Goal: Transaction & Acquisition: Purchase product/service

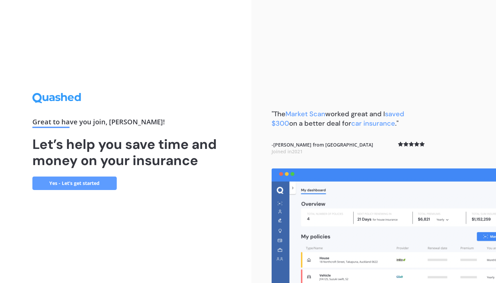
click at [89, 182] on link "Yes - Let’s get started" at bounding box center [74, 183] width 84 height 13
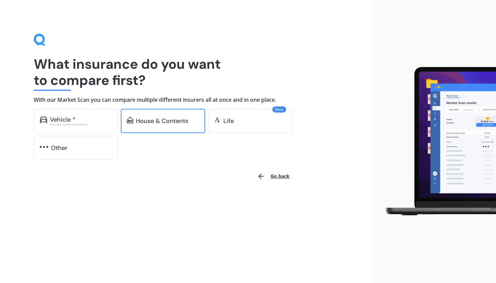
click at [182, 128] on div "House & Contents" at bounding box center [163, 121] width 84 height 24
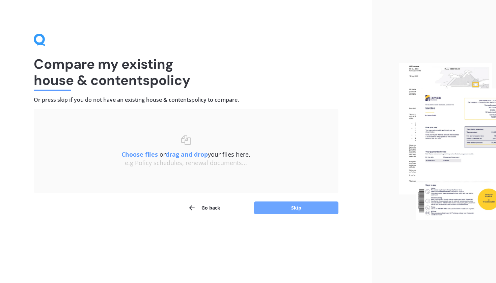
click at [288, 213] on button "Skip" at bounding box center [296, 208] width 84 height 13
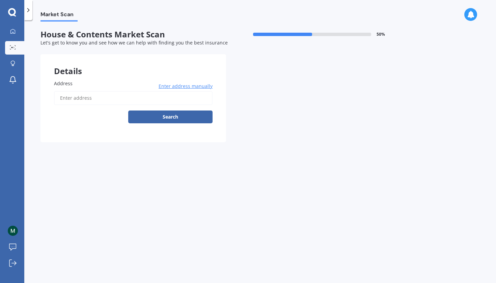
click at [134, 98] on input "Address" at bounding box center [133, 98] width 159 height 14
type input "[STREET_ADDRESS][PERSON_NAME]"
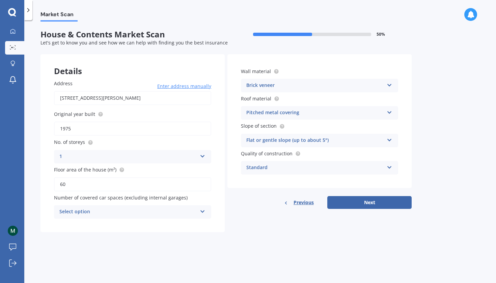
click at [194, 208] on div "Select option" at bounding box center [128, 212] width 138 height 8
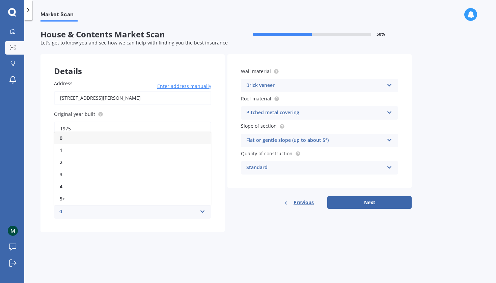
click at [242, 196] on div "Previous Next" at bounding box center [319, 202] width 184 height 13
click at [197, 212] on div "0" at bounding box center [128, 212] width 138 height 8
click at [164, 144] on div "1" at bounding box center [132, 150] width 157 height 12
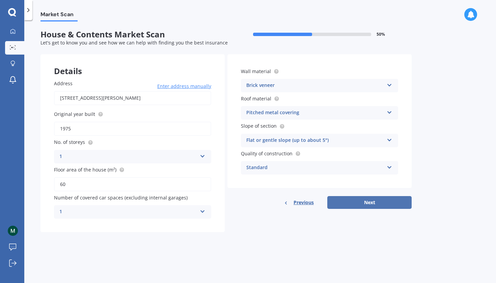
click at [380, 203] on button "Next" at bounding box center [369, 202] width 84 height 13
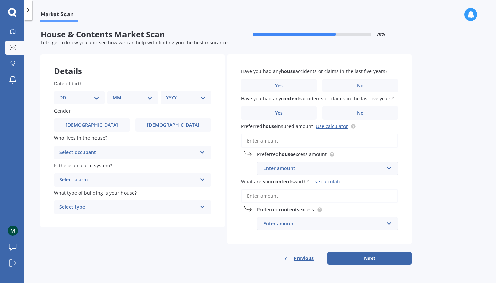
click at [304, 260] on span "Previous" at bounding box center [304, 259] width 20 height 10
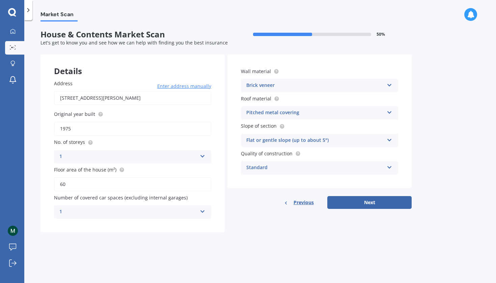
click at [195, 211] on div "1" at bounding box center [128, 212] width 138 height 8
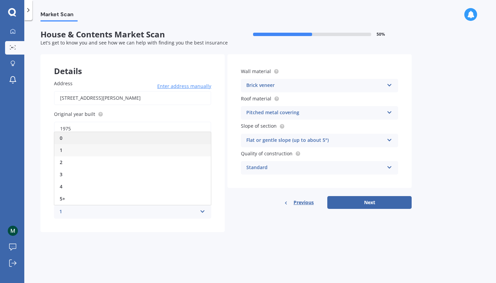
click at [162, 138] on div "0" at bounding box center [132, 138] width 157 height 12
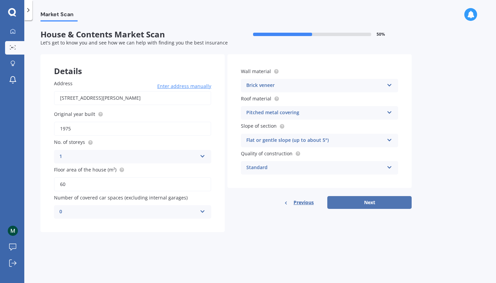
click at [394, 202] on button "Next" at bounding box center [369, 202] width 84 height 13
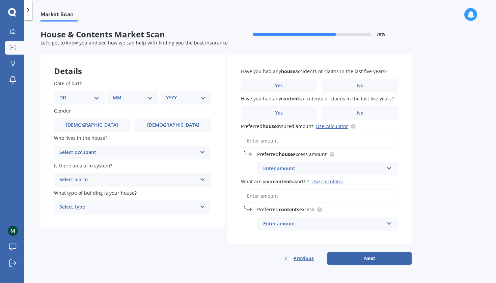
click at [101, 96] on div "DD 01 02 03 04 05 06 07 08 09 10 11 12 13 14 15 16 17 18 19 20 21 22 23 24 25 2…" at bounding box center [79, 97] width 51 height 13
select select "21"
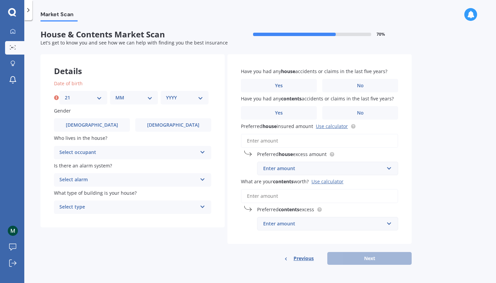
select select "02"
select select "2004"
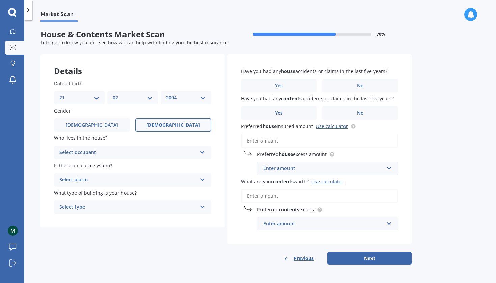
click at [167, 124] on span "[DEMOGRAPHIC_DATA]" at bounding box center [173, 125] width 54 height 6
click at [0, 0] on input "[DEMOGRAPHIC_DATA]" at bounding box center [0, 0] width 0 height 0
click at [160, 154] on div "Select occupant" at bounding box center [128, 153] width 138 height 8
click at [161, 166] on div "Owner" at bounding box center [132, 166] width 157 height 12
click at [162, 176] on div "Select alarm" at bounding box center [128, 180] width 138 height 8
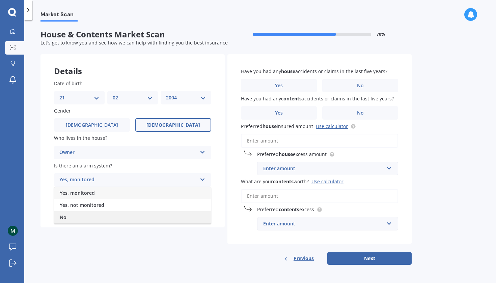
click at [160, 218] on div "No" at bounding box center [132, 218] width 157 height 12
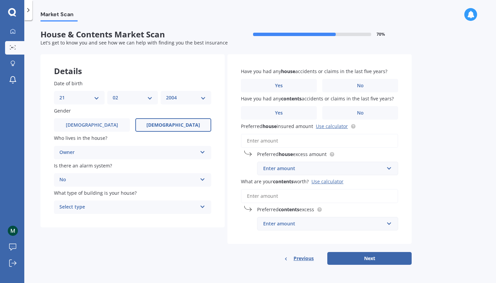
click at [148, 205] on div "Select type" at bounding box center [128, 207] width 138 height 8
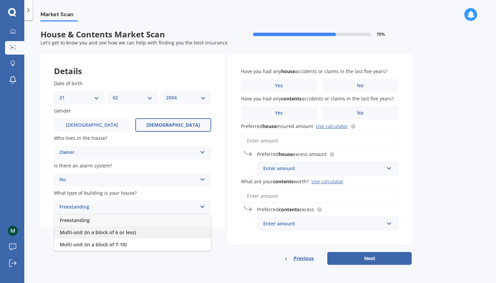
click at [149, 229] on div "Multi-unit (in a block of 6 or less)" at bounding box center [132, 233] width 157 height 12
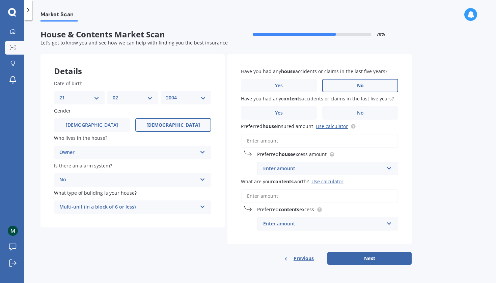
click at [355, 84] on label "No" at bounding box center [360, 85] width 76 height 13
click at [0, 0] on input "No" at bounding box center [0, 0] width 0 height 0
click at [350, 113] on label "No" at bounding box center [360, 112] width 76 height 13
click at [0, 0] on input "No" at bounding box center [0, 0] width 0 height 0
click at [293, 139] on input "Preferred house insured amount Use calculator" at bounding box center [319, 141] width 157 height 14
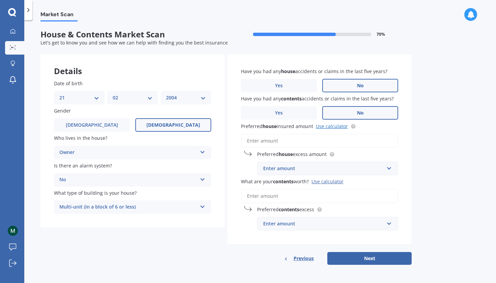
click at [345, 123] on link "Use calculator" at bounding box center [332, 126] width 32 height 6
click at [296, 136] on input "Preferred house insured amount Use calculator" at bounding box center [319, 141] width 157 height 14
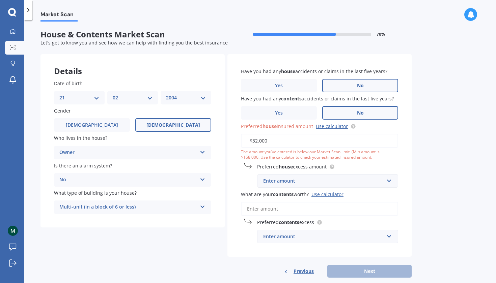
type input "$320,000"
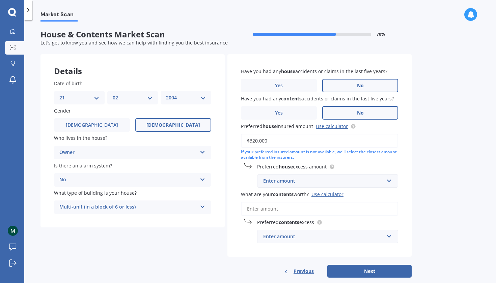
click at [333, 182] on div "Enter amount" at bounding box center [323, 180] width 121 height 7
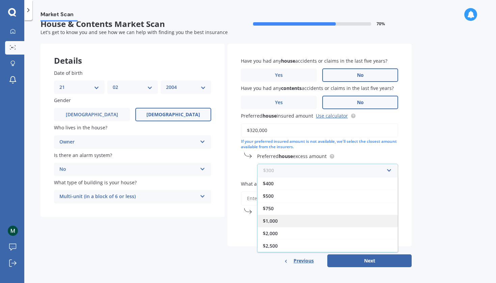
scroll to position [10, 0]
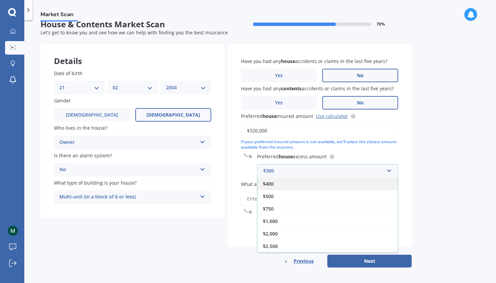
click at [365, 181] on div "$400" at bounding box center [327, 184] width 140 height 12
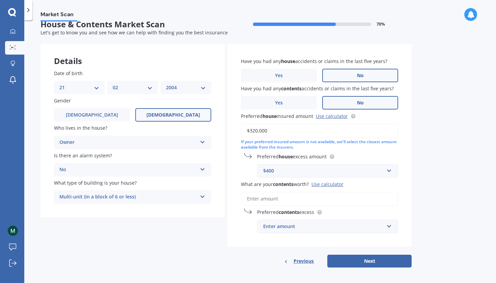
click at [333, 199] on input "What are your contents worth? Use calculator" at bounding box center [319, 199] width 157 height 14
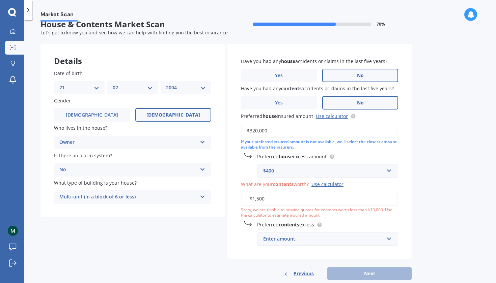
type input "$15,000"
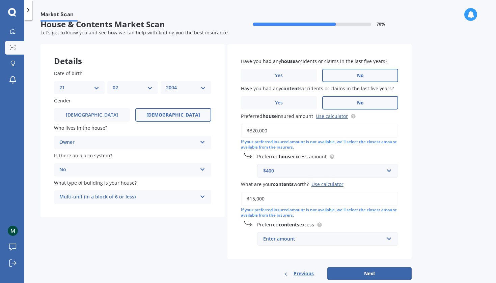
click at [336, 182] on div "Use calculator" at bounding box center [327, 184] width 32 height 6
click at [336, 192] on input "$15,000" at bounding box center [319, 199] width 157 height 14
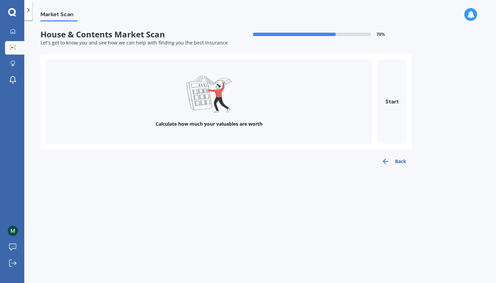
click at [294, 106] on div "Calculate how much your valuables are worth" at bounding box center [209, 102] width 326 height 84
click at [375, 106] on div "Calculate how much your valuables are worth Start" at bounding box center [226, 102] width 360 height 84
click at [385, 107] on button "Start" at bounding box center [392, 102] width 29 height 84
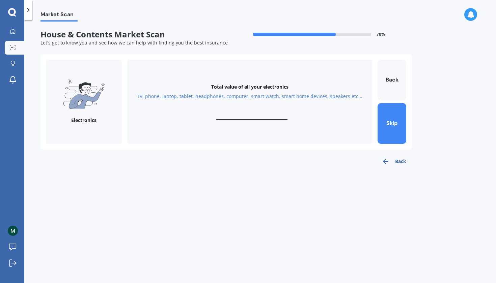
click at [253, 116] on input "text" at bounding box center [251, 116] width 71 height 6
type input "$4,000"
click at [396, 137] on button "Next" at bounding box center [392, 123] width 29 height 41
click at [255, 115] on input "text" at bounding box center [251, 116] width 71 height 6
type input "$1,000"
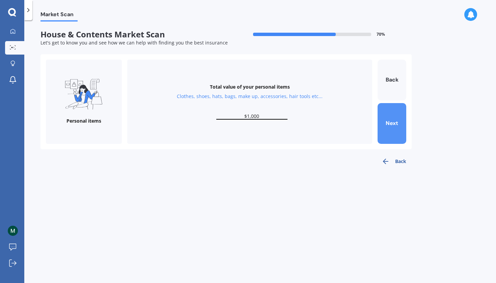
click at [389, 125] on button "Next" at bounding box center [392, 123] width 29 height 41
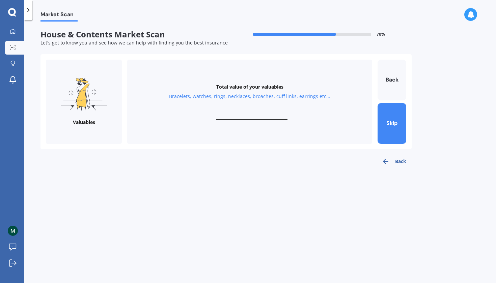
click at [259, 116] on input "text" at bounding box center [251, 116] width 71 height 6
type input "$700"
click at [388, 126] on button "Next" at bounding box center [392, 123] width 29 height 41
click at [249, 116] on input "text" at bounding box center [251, 116] width 71 height 6
type input "$4,000"
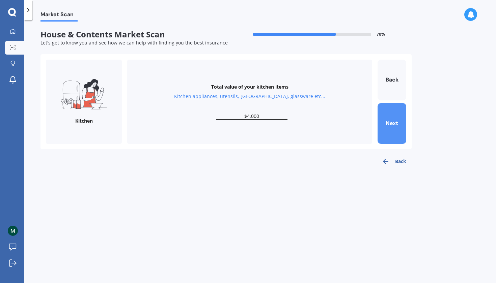
click at [397, 119] on button "Next" at bounding box center [392, 123] width 29 height 41
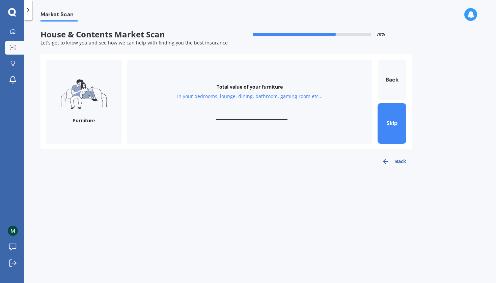
click at [251, 118] on input "text" at bounding box center [251, 116] width 71 height 6
type input "$10,000"
click at [399, 127] on button "Next" at bounding box center [392, 123] width 29 height 41
click at [392, 81] on button "Back" at bounding box center [392, 80] width 29 height 41
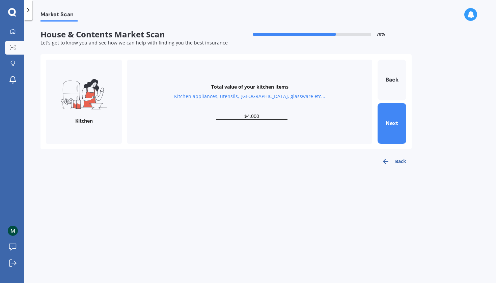
click at [263, 114] on input "$4,000" at bounding box center [251, 116] width 71 height 6
type input "$4"
click at [393, 122] on button "Next" at bounding box center [392, 123] width 29 height 41
click at [269, 116] on input "$10,000" at bounding box center [251, 116] width 71 height 6
type input "$1"
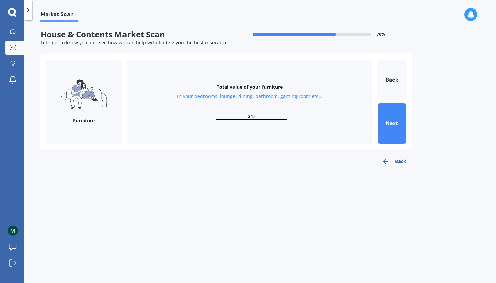
type input "$4"
type input "$3,000"
click at [385, 117] on button "Next" at bounding box center [392, 123] width 29 height 41
click at [254, 115] on input "text" at bounding box center [251, 116] width 71 height 6
type input "$2,500"
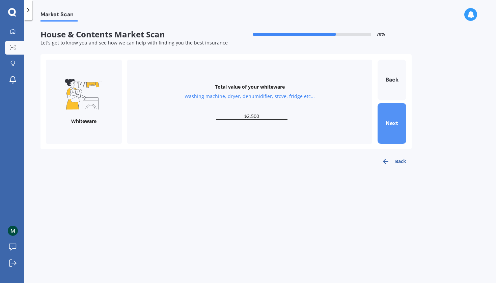
click at [393, 129] on button "Next" at bounding box center [392, 123] width 29 height 41
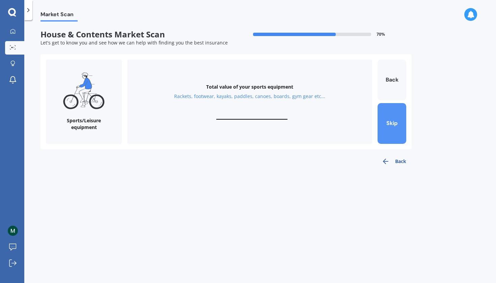
click at [390, 127] on button "Skip" at bounding box center [392, 123] width 29 height 41
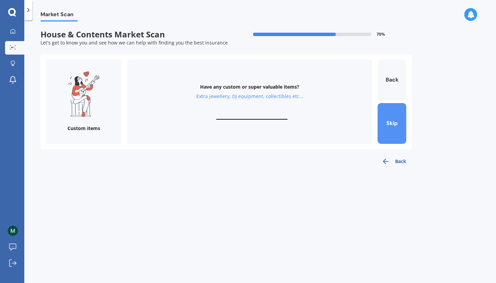
click at [389, 124] on button "Skip" at bounding box center [392, 123] width 29 height 41
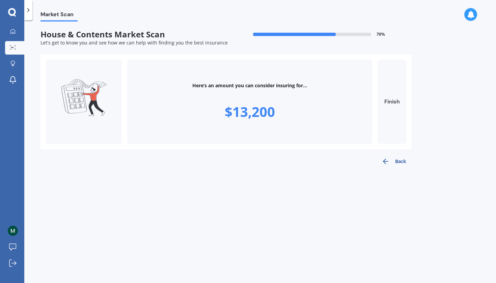
click at [396, 109] on button "Finish" at bounding box center [392, 102] width 29 height 84
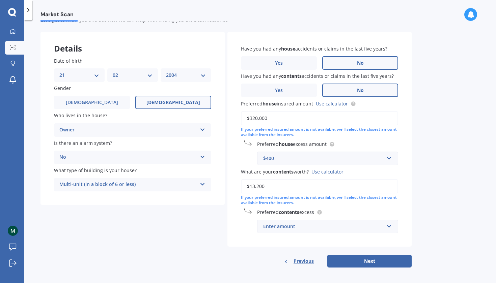
scroll to position [22, 0]
click at [258, 185] on input "$13,200" at bounding box center [319, 187] width 157 height 14
type input "$13,500"
click at [302, 225] on div "Enter amount" at bounding box center [323, 226] width 121 height 7
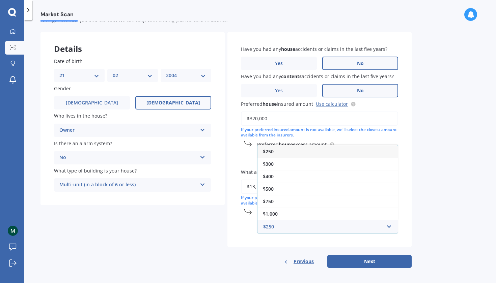
click at [295, 148] on div "$250" at bounding box center [327, 151] width 140 height 12
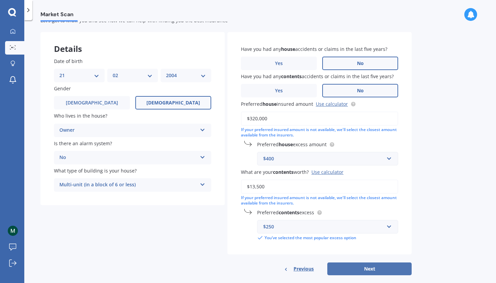
click at [375, 270] on button "Next" at bounding box center [369, 269] width 84 height 13
select select "21"
select select "02"
select select "2004"
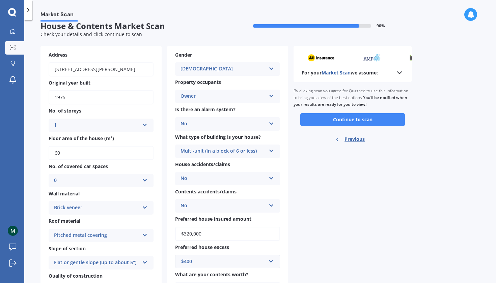
scroll to position [0, 0]
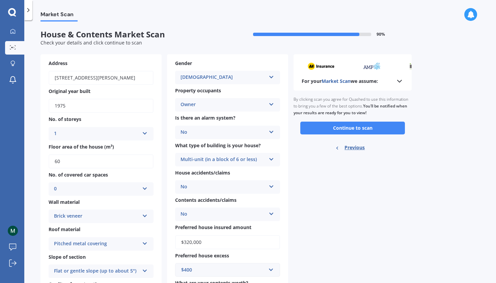
click at [399, 81] on polyline at bounding box center [399, 81] width 4 height 2
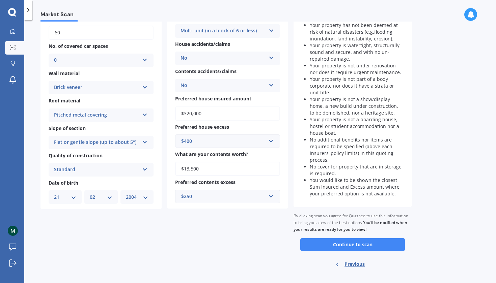
scroll to position [129, 0]
click at [389, 239] on button "Continue to scan" at bounding box center [352, 245] width 105 height 13
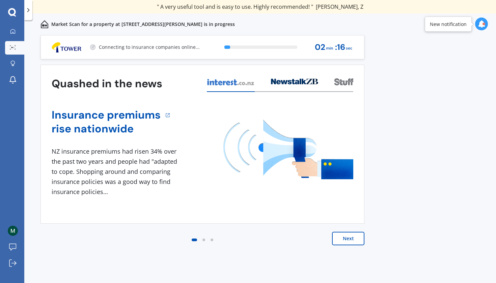
click at [353, 241] on button "Next" at bounding box center [348, 238] width 32 height 13
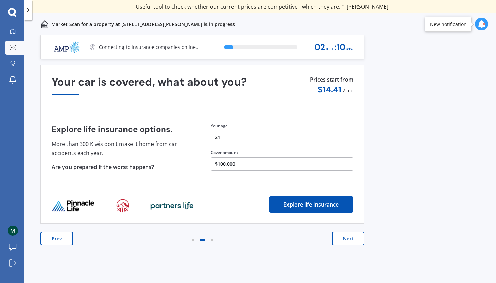
click at [353, 241] on button "Next" at bounding box center [348, 238] width 32 height 13
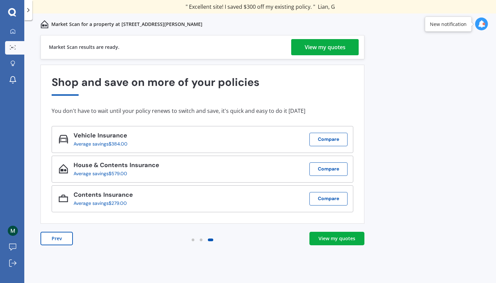
click at [328, 46] on div "View my quotes" at bounding box center [325, 47] width 41 height 16
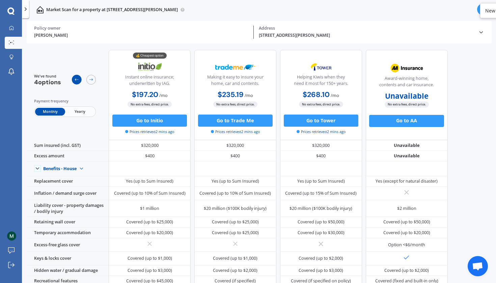
click at [78, 83] on div at bounding box center [77, 80] width 10 height 10
click at [93, 82] on div at bounding box center [91, 80] width 10 height 10
click at [132, 118] on button "Go to Initio" at bounding box center [149, 121] width 75 height 12
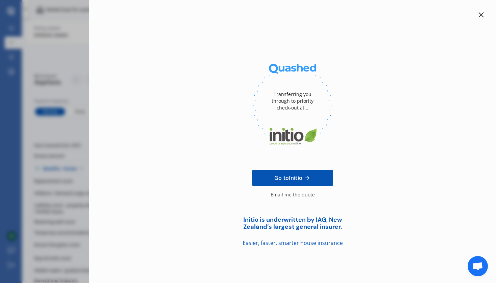
click at [273, 177] on link "Go to Initio" at bounding box center [292, 178] width 81 height 16
click at [482, 16] on icon at bounding box center [481, 14] width 5 height 5
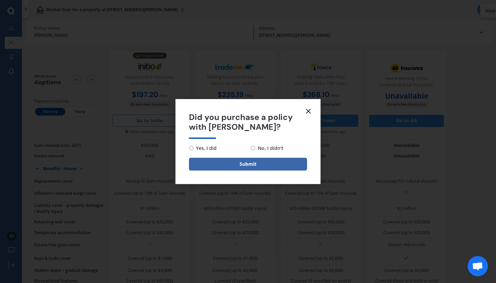
click at [309, 110] on icon at bounding box center [308, 111] width 8 height 8
